Goal: Information Seeking & Learning: Learn about a topic

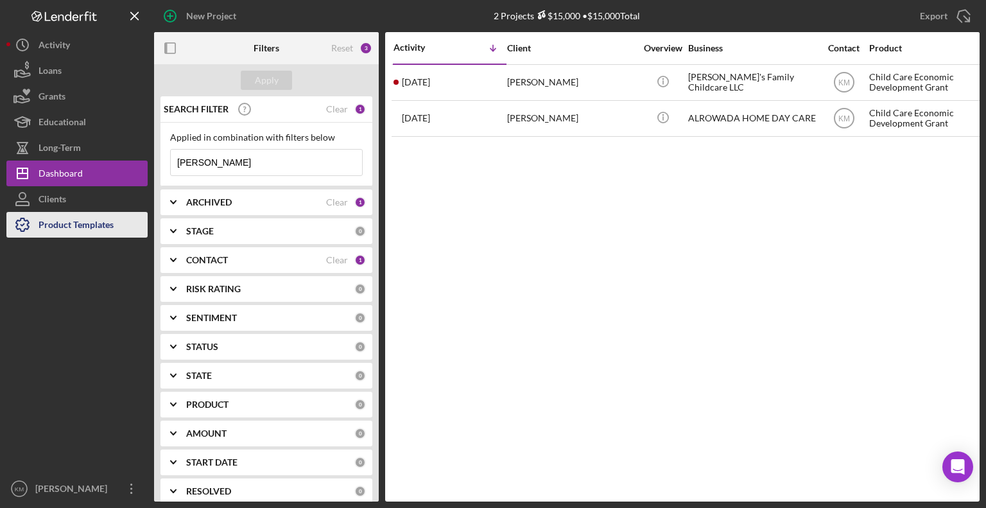
click at [95, 237] on div "Product Templates" at bounding box center [76, 226] width 75 height 29
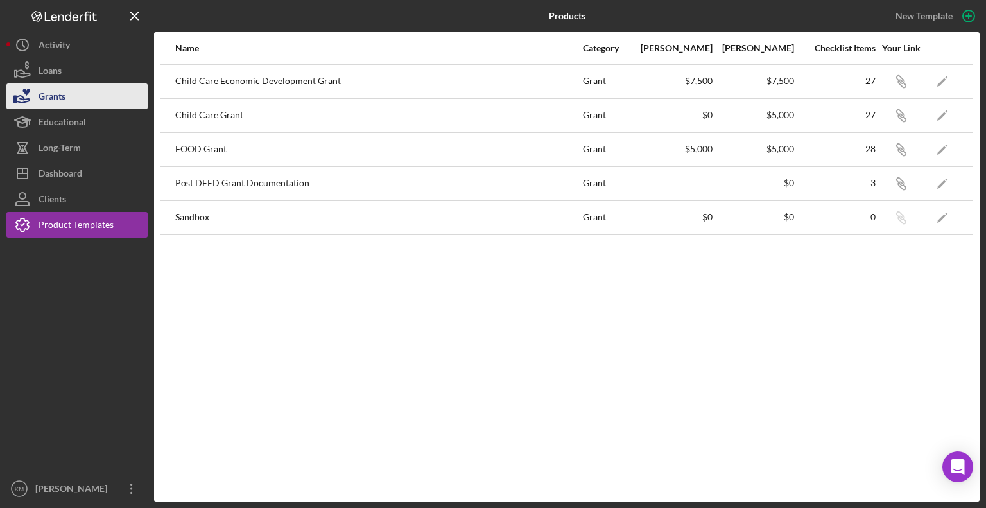
click at [79, 100] on button "Grants" at bounding box center [76, 96] width 141 height 26
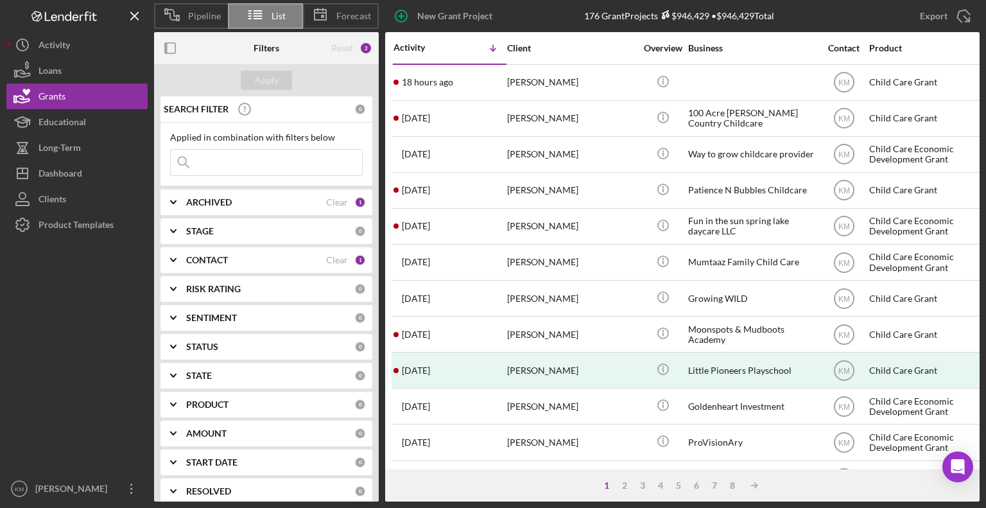
click at [176, 202] on icon "Icon/Expander" at bounding box center [173, 202] width 32 height 32
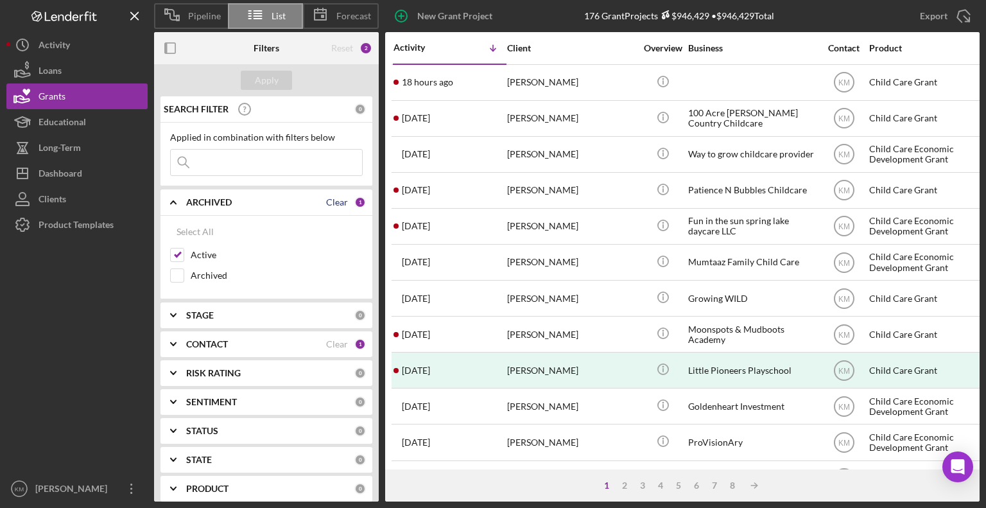
click at [336, 200] on div "Clear" at bounding box center [337, 202] width 22 height 10
checkbox input "false"
click at [211, 343] on b "CONTACT" at bounding box center [207, 344] width 42 height 10
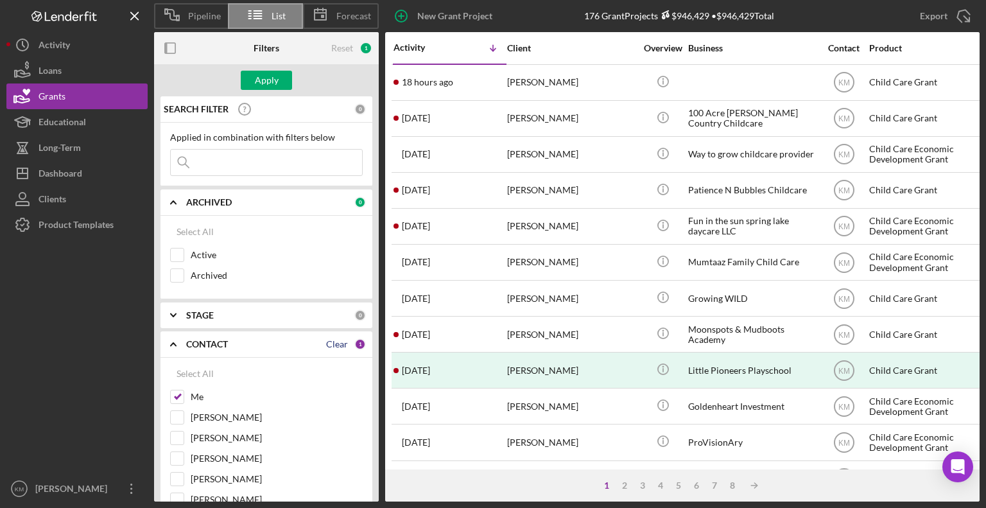
click at [331, 344] on div "Clear" at bounding box center [337, 344] width 22 height 10
checkbox input "false"
click at [180, 256] on input "Active" at bounding box center [177, 255] width 13 height 13
checkbox input "true"
click at [247, 80] on button "Apply" at bounding box center [266, 80] width 51 height 19
